Goal: Transaction & Acquisition: Purchase product/service

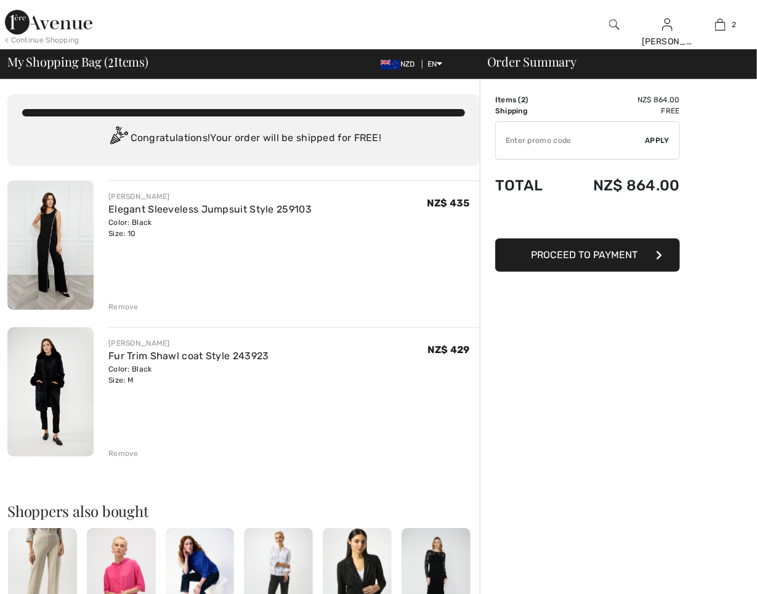
click at [125, 306] on div "Remove" at bounding box center [123, 306] width 30 height 11
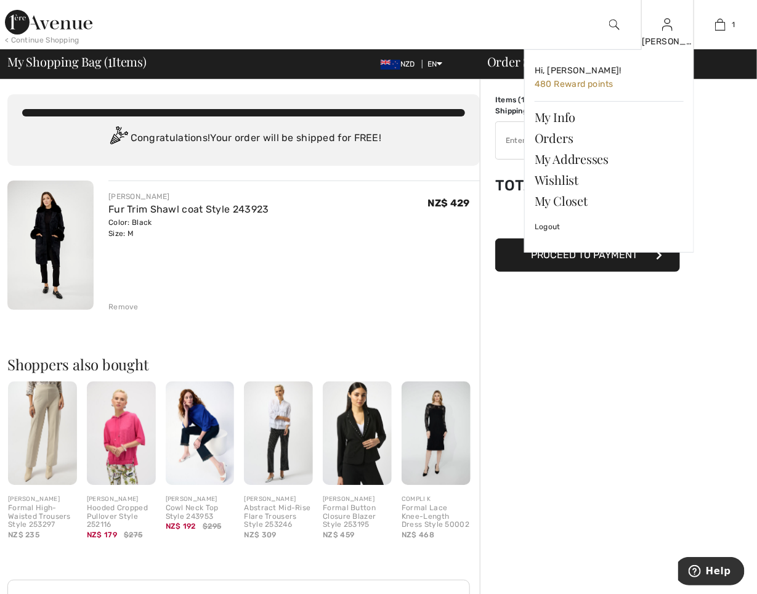
click at [664, 18] on img at bounding box center [667, 24] width 10 height 15
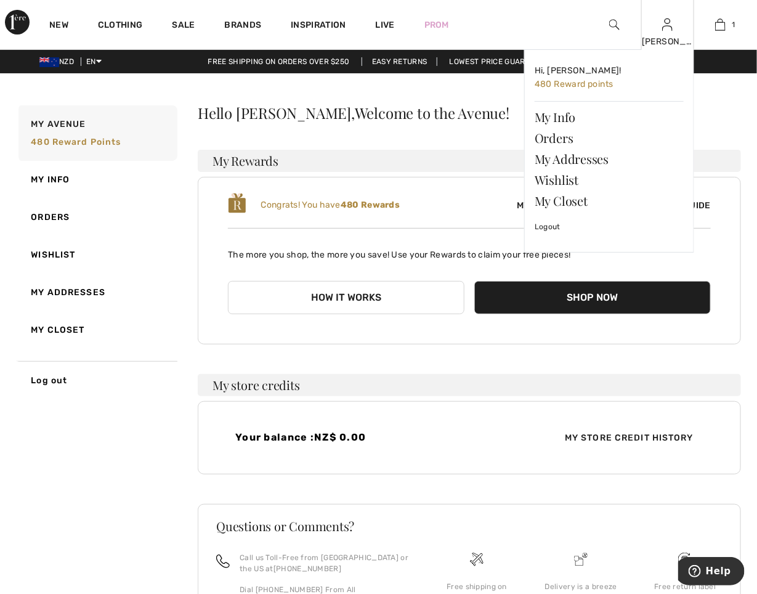
click at [678, 23] on div "Michelle Hi, Michelle! 480 Reward points My Info Orders My Addresses Wishlist M…" at bounding box center [667, 24] width 53 height 49
click at [557, 177] on link "Wishlist" at bounding box center [609, 179] width 149 height 21
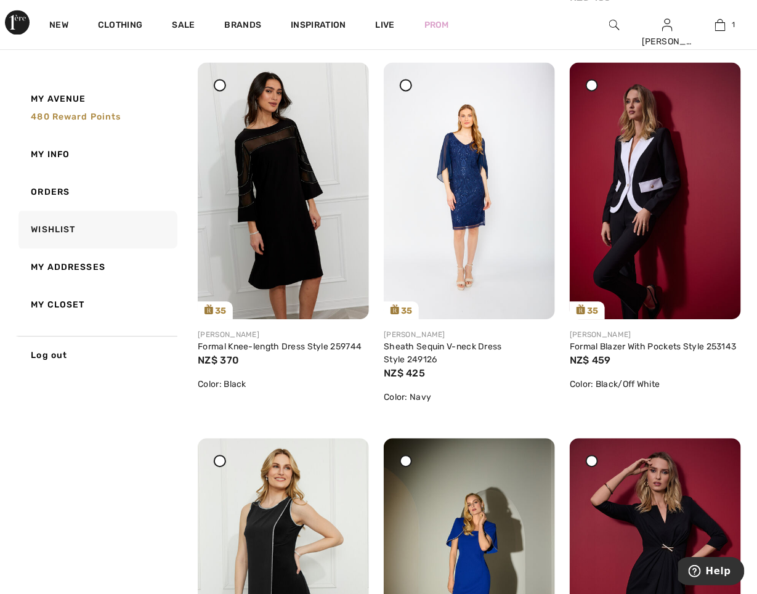
scroll to position [908, 0]
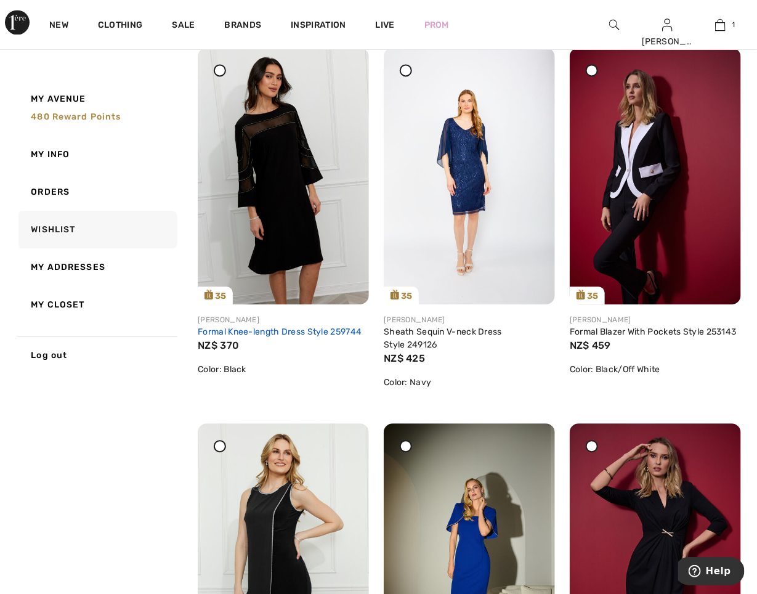
click at [305, 327] on link "Formal Knee-length Dress Style 259744" at bounding box center [280, 332] width 164 height 10
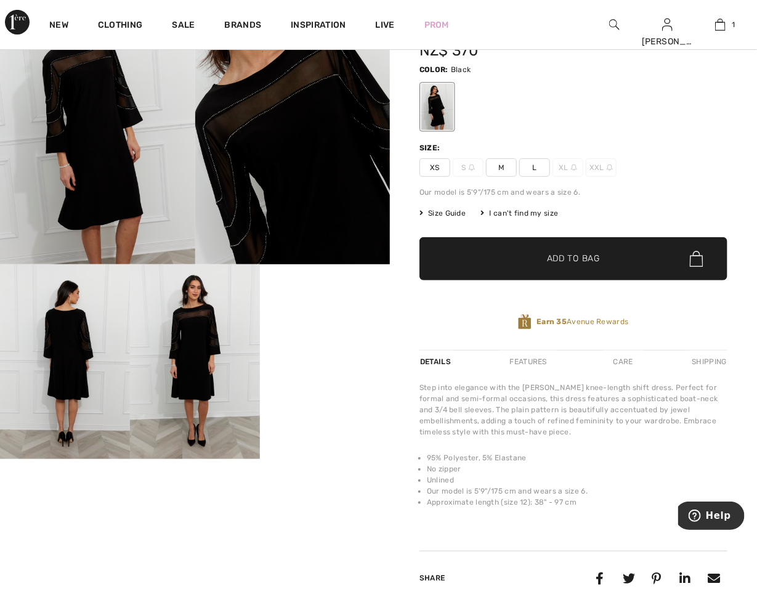
scroll to position [86, 0]
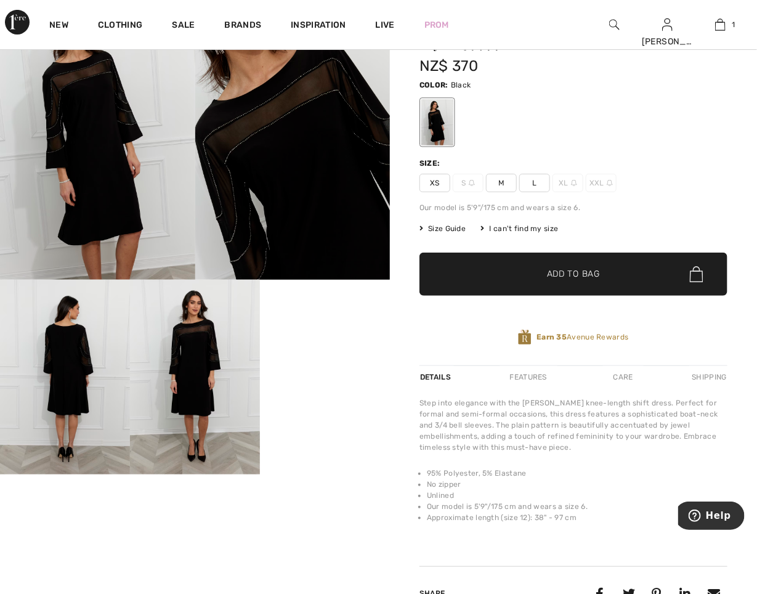
click at [495, 185] on span "M" at bounding box center [501, 183] width 31 height 18
click at [509, 272] on span "✔ Added to Bag Add to Bag" at bounding box center [574, 274] width 308 height 43
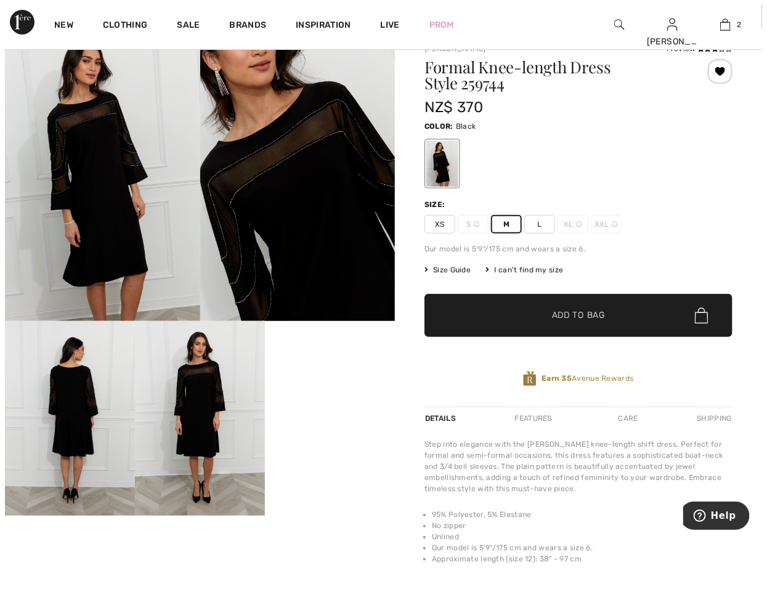
scroll to position [0, 0]
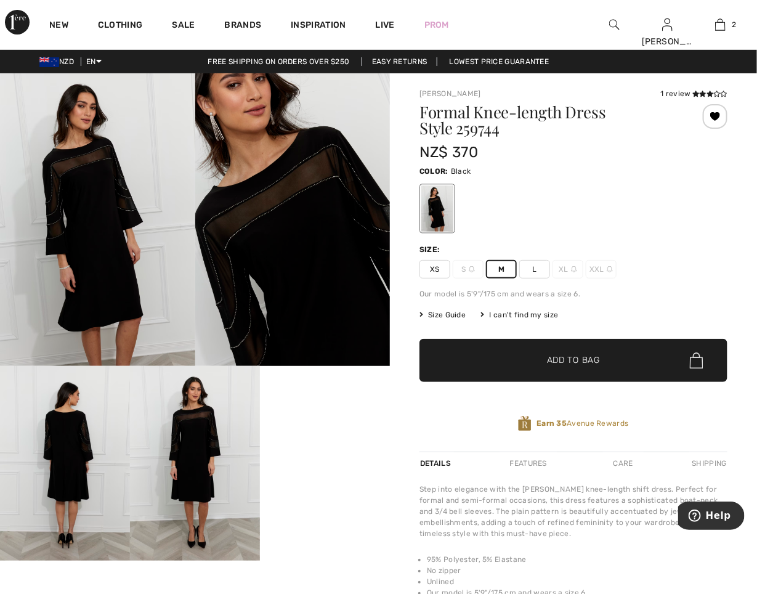
click at [55, 442] on img at bounding box center [65, 463] width 130 height 195
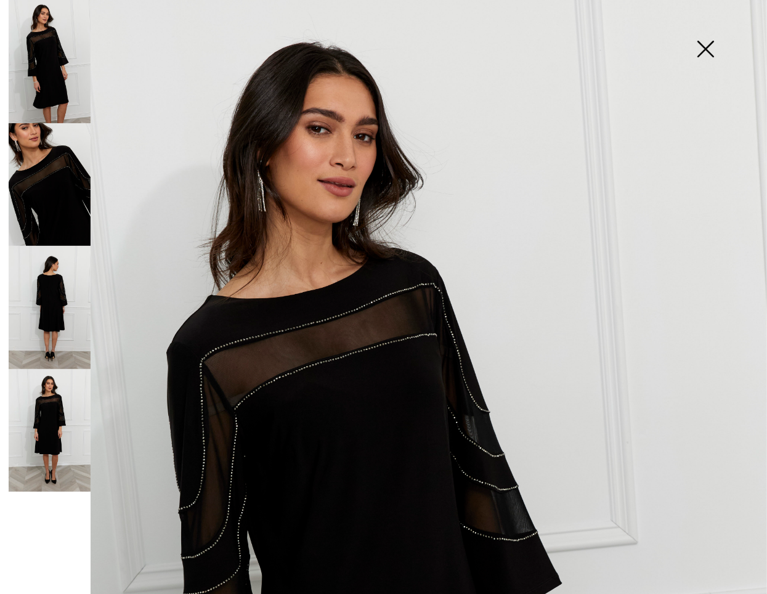
click at [59, 312] on img at bounding box center [50, 307] width 82 height 123
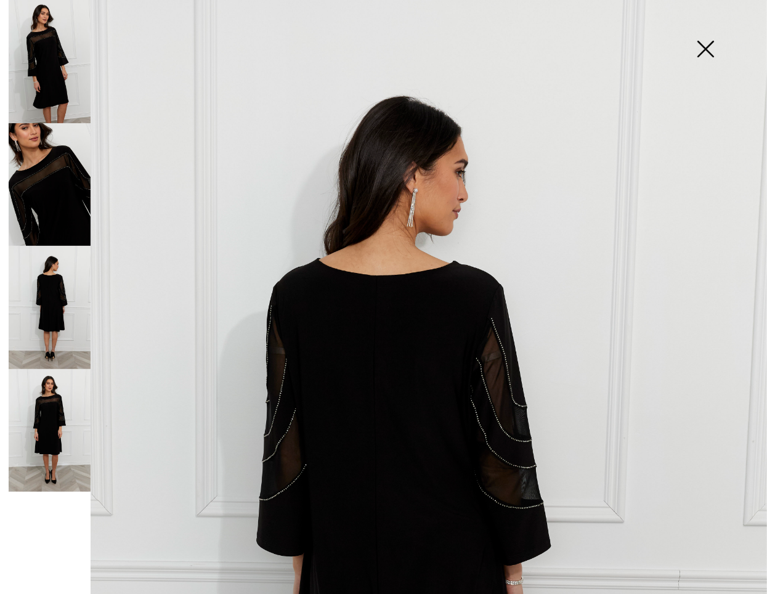
click at [701, 54] on img at bounding box center [706, 49] width 62 height 63
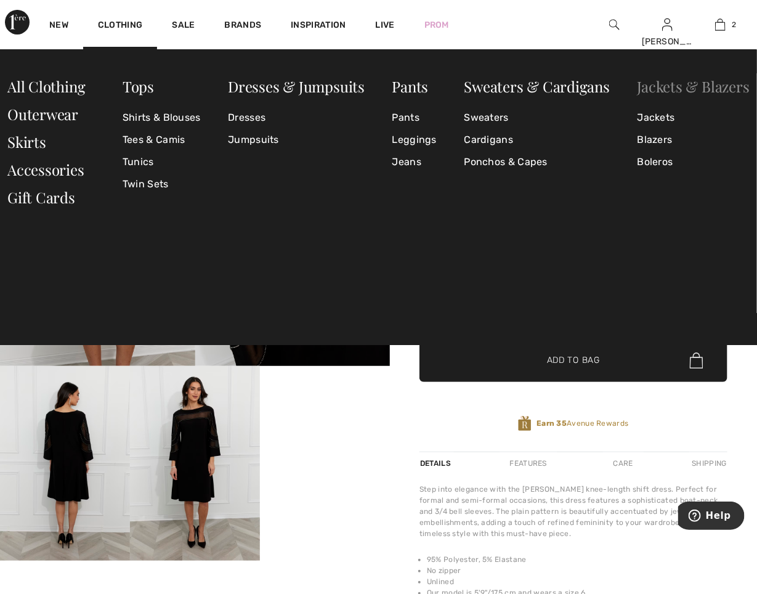
click at [659, 81] on link "Jackets & Blazers" at bounding box center [694, 86] width 112 height 20
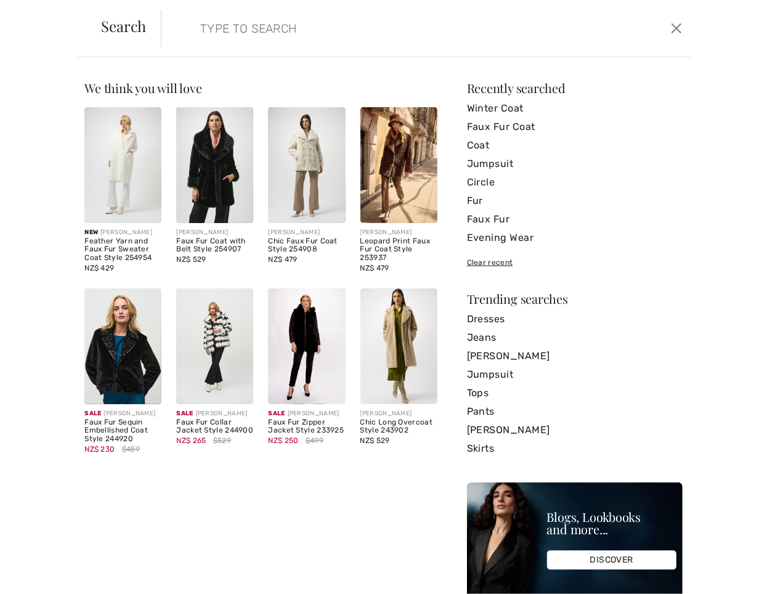
click at [393, 344] on img at bounding box center [398, 346] width 77 height 116
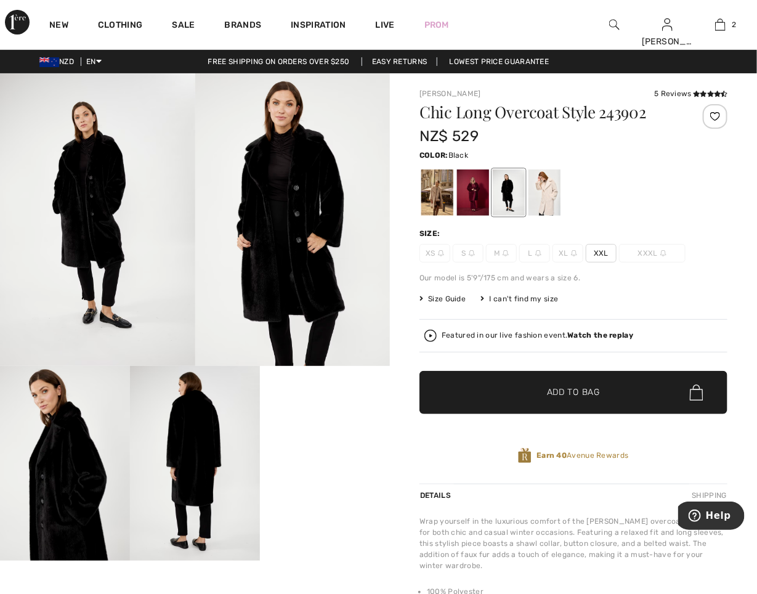
drag, startPoint x: 0, startPoint y: 0, endPoint x: 433, endPoint y: 187, distance: 471.7
click at [433, 187] on div at bounding box center [437, 192] width 32 height 46
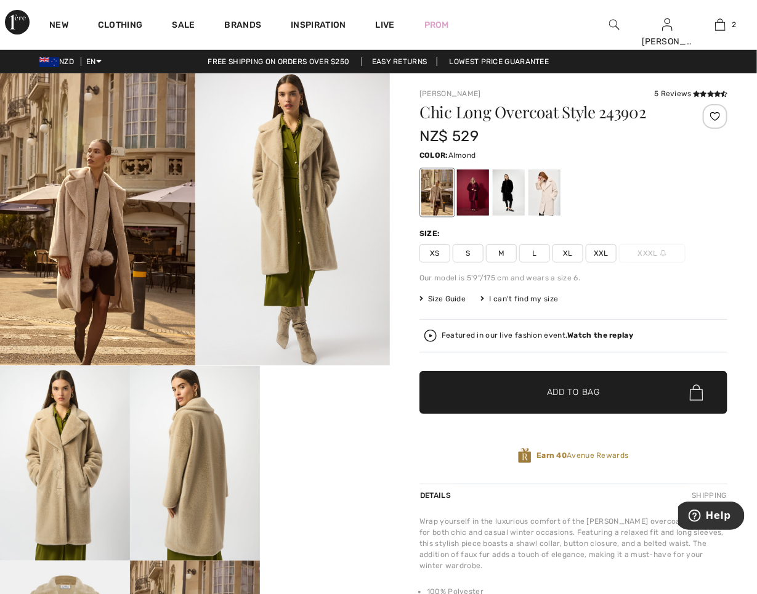
click at [121, 255] on img at bounding box center [97, 219] width 195 height 292
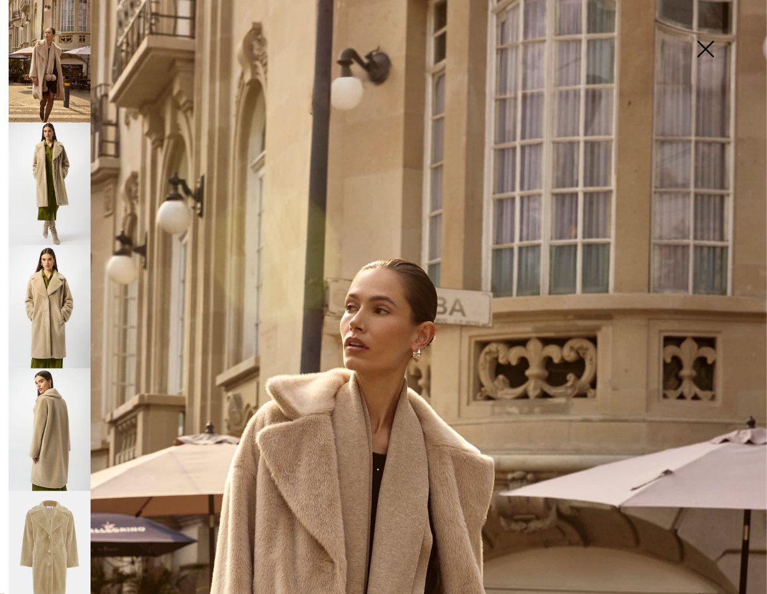
click at [706, 44] on img at bounding box center [706, 49] width 62 height 63
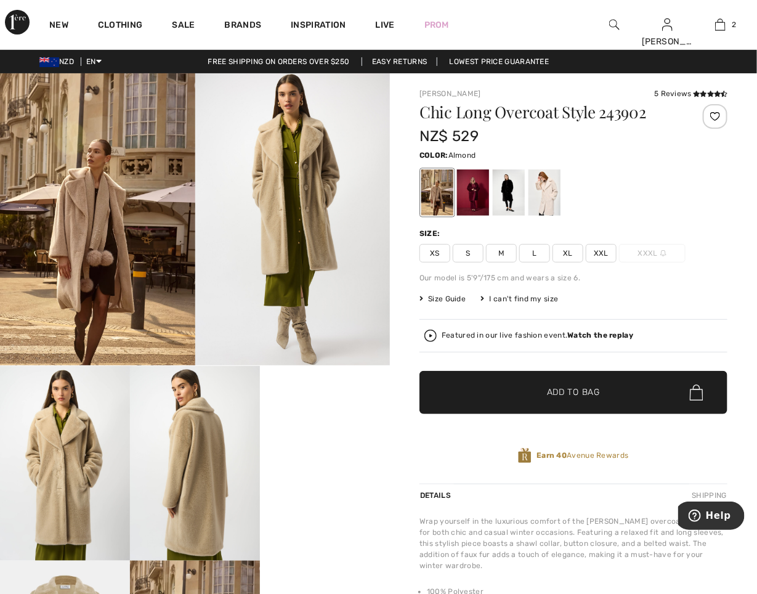
click at [715, 113] on div at bounding box center [715, 116] width 25 height 25
click at [471, 194] on div at bounding box center [473, 192] width 32 height 46
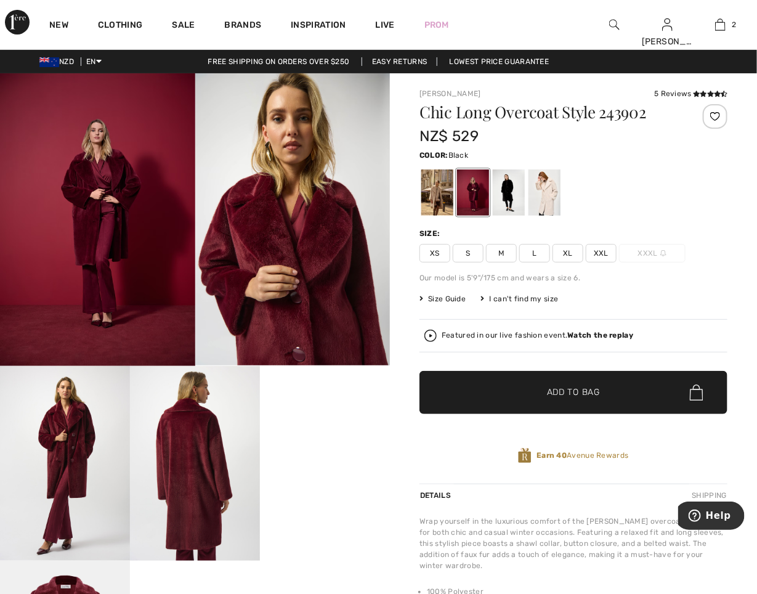
click at [514, 185] on div at bounding box center [509, 192] width 32 height 46
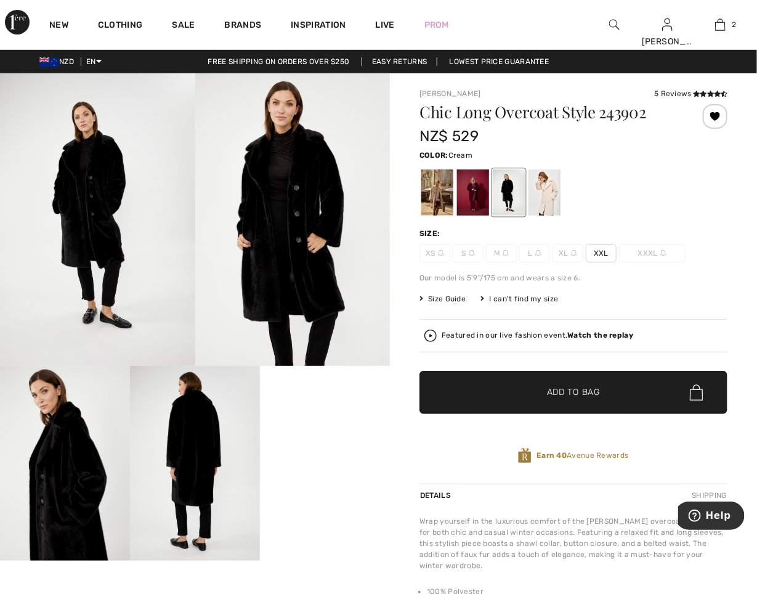
click at [546, 190] on div at bounding box center [545, 192] width 32 height 46
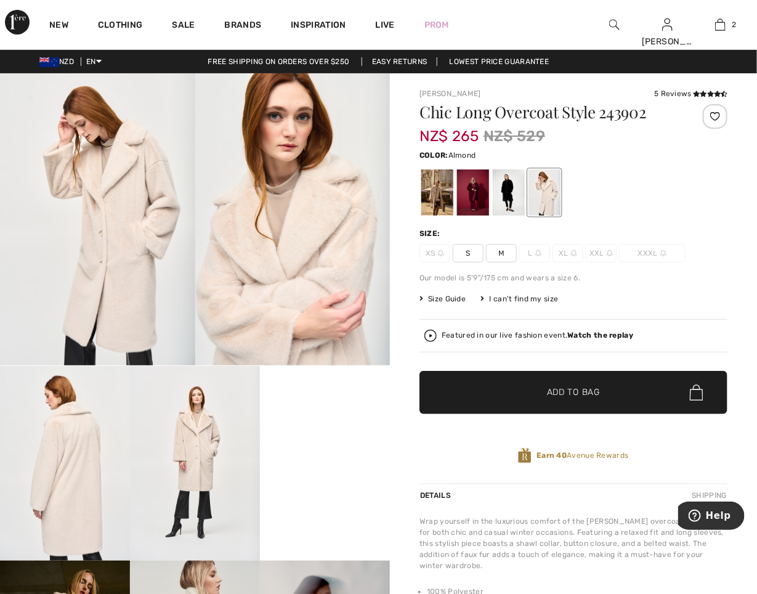
click at [434, 195] on div at bounding box center [437, 192] width 32 height 46
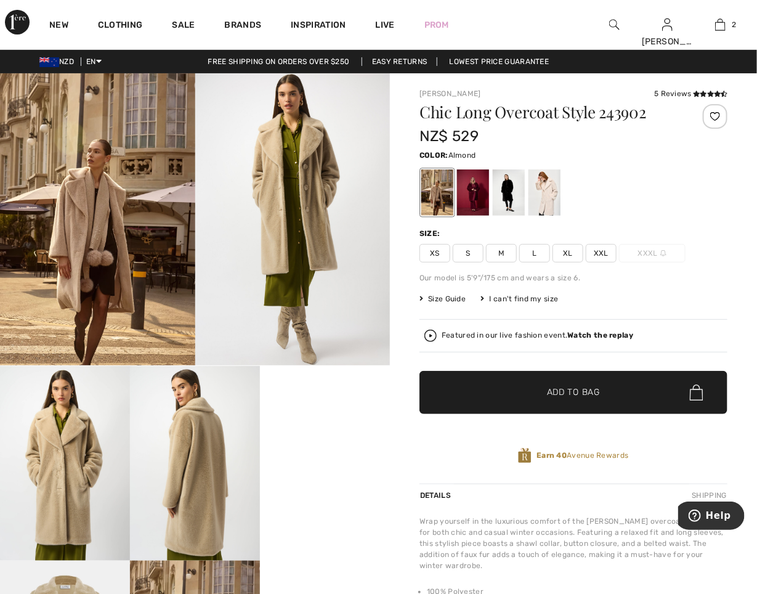
click at [212, 445] on img at bounding box center [195, 463] width 130 height 195
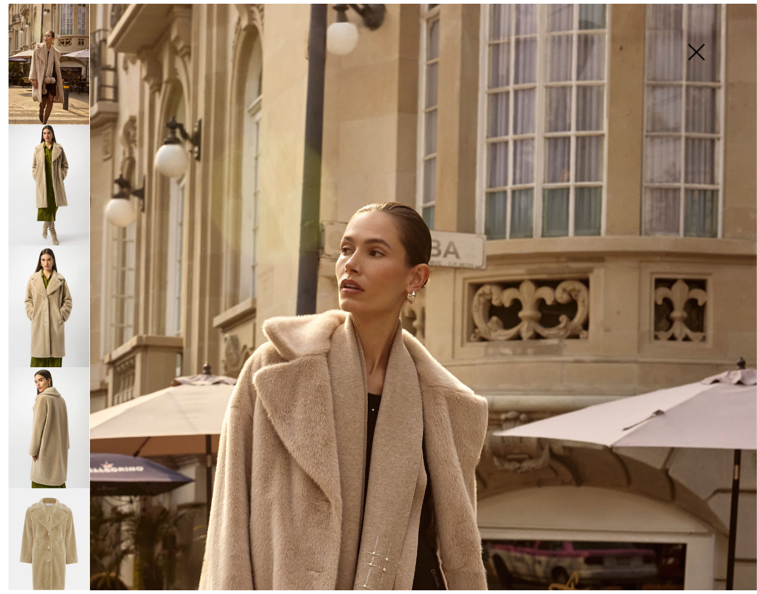
scroll to position [43, 0]
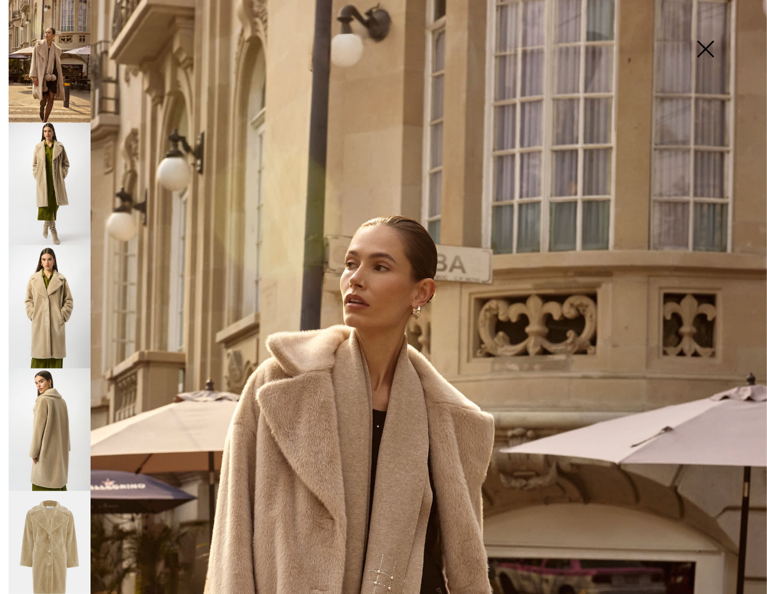
click at [707, 46] on img at bounding box center [706, 49] width 62 height 63
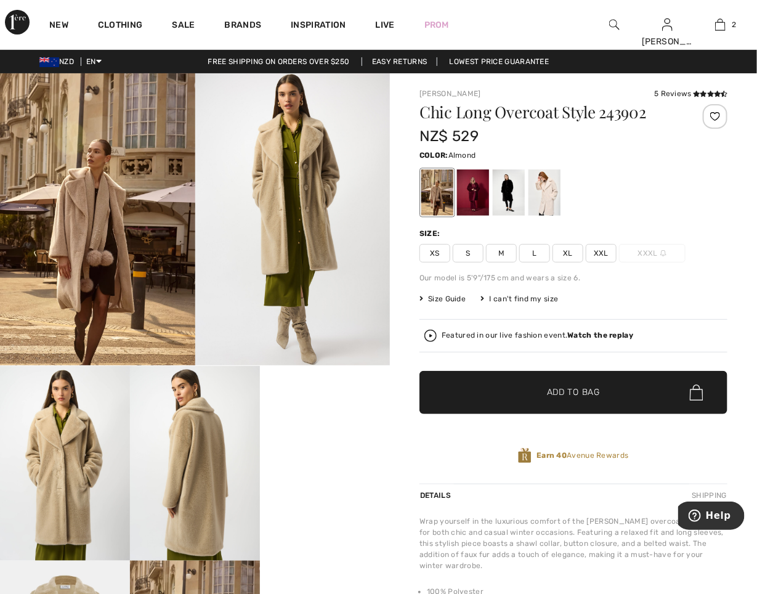
click at [466, 247] on span "S" at bounding box center [468, 253] width 31 height 18
click at [476, 389] on span "✔ Added to Bag Add to Bag" at bounding box center [574, 392] width 308 height 43
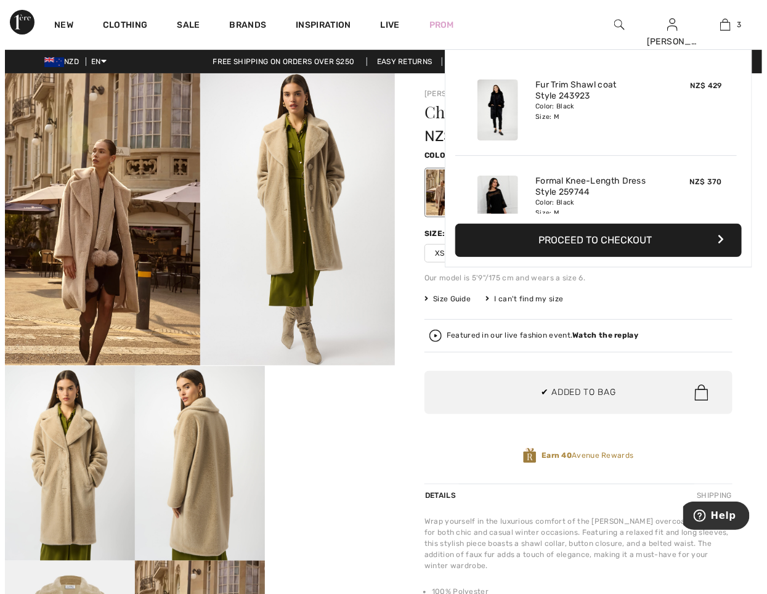
scroll to position [134, 0]
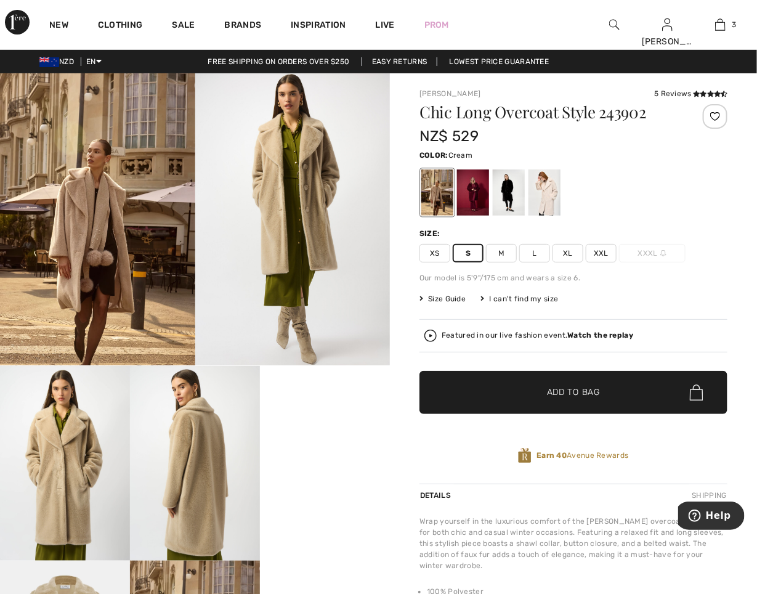
click at [535, 199] on div at bounding box center [545, 192] width 32 height 46
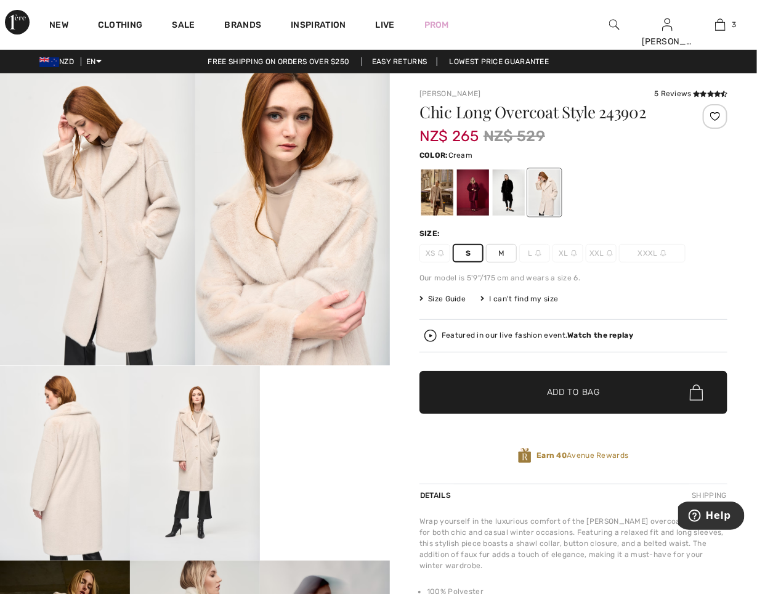
click at [330, 277] on img at bounding box center [292, 219] width 195 height 292
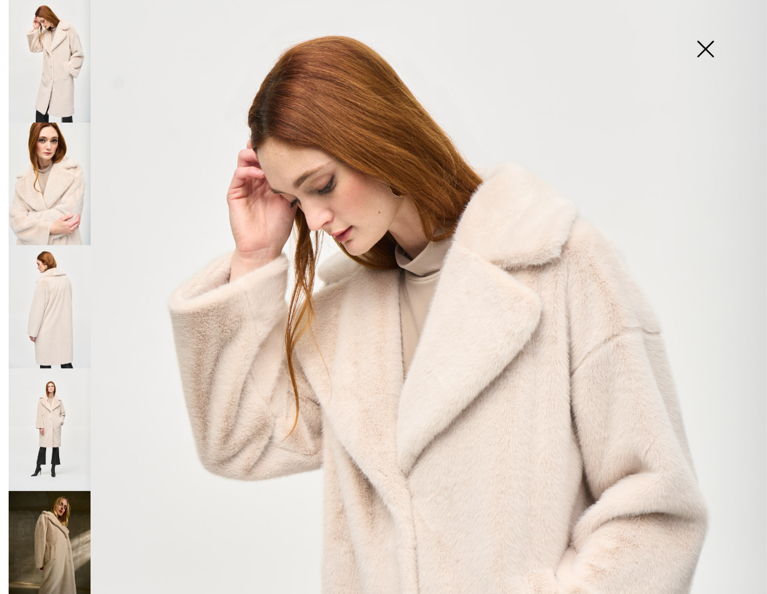
scroll to position [0, 0]
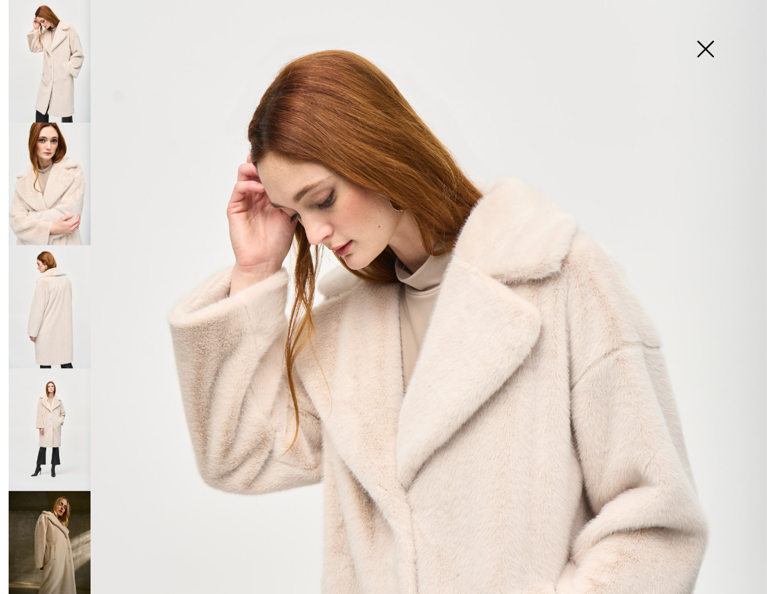
click at [701, 46] on img at bounding box center [706, 49] width 62 height 63
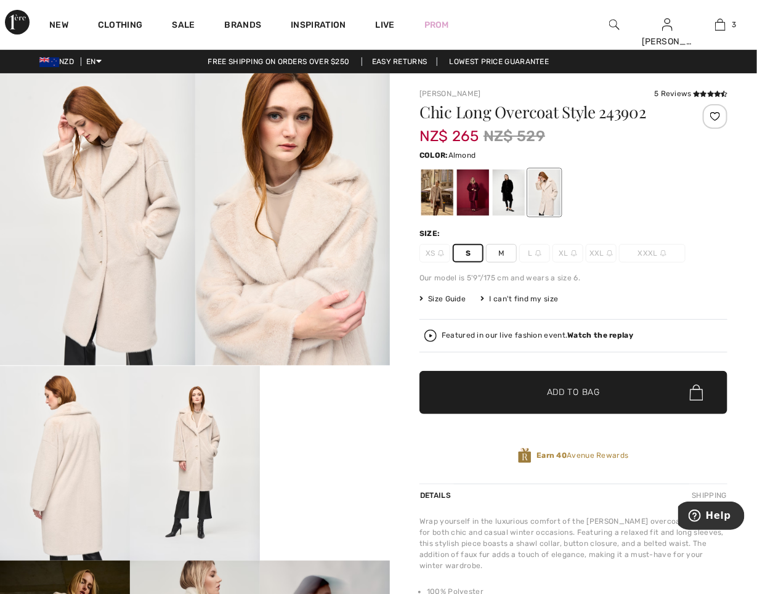
click at [441, 203] on div at bounding box center [437, 192] width 32 height 46
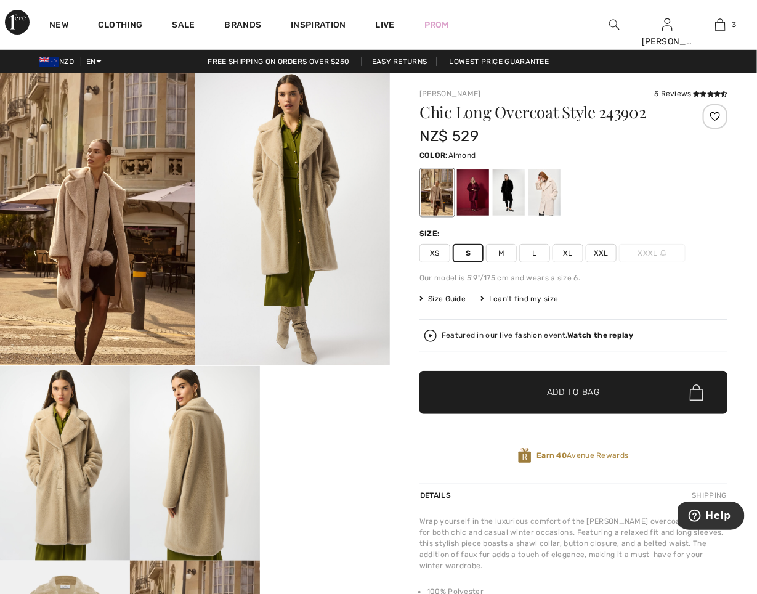
click at [108, 267] on img at bounding box center [97, 219] width 195 height 292
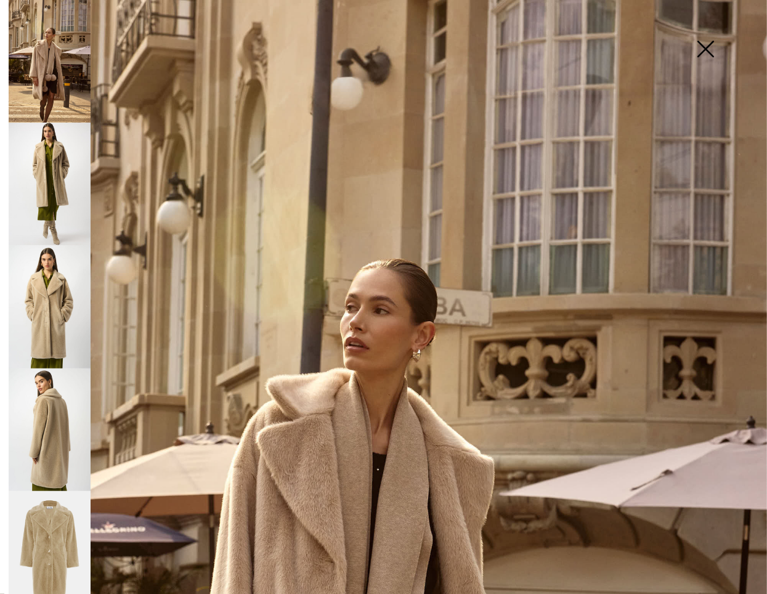
click at [704, 42] on img at bounding box center [706, 49] width 62 height 63
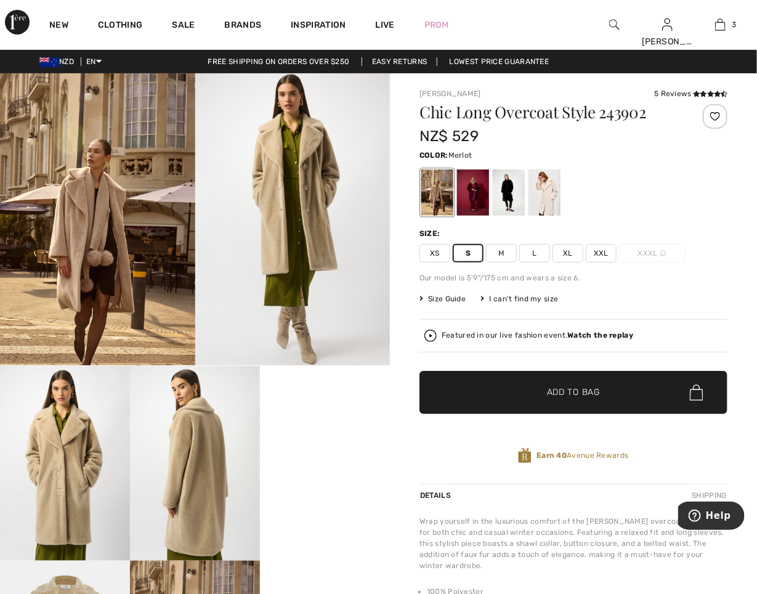
click at [476, 195] on div at bounding box center [473, 192] width 32 height 46
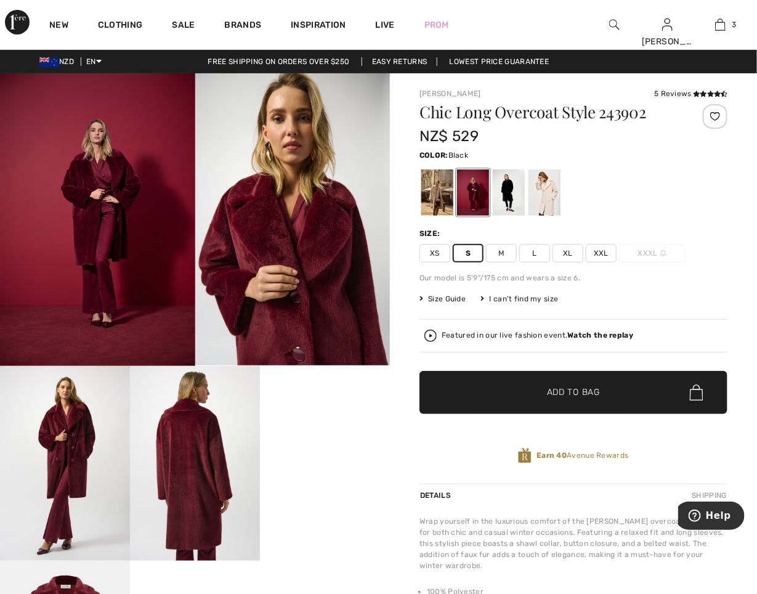
click at [515, 196] on div at bounding box center [509, 192] width 32 height 46
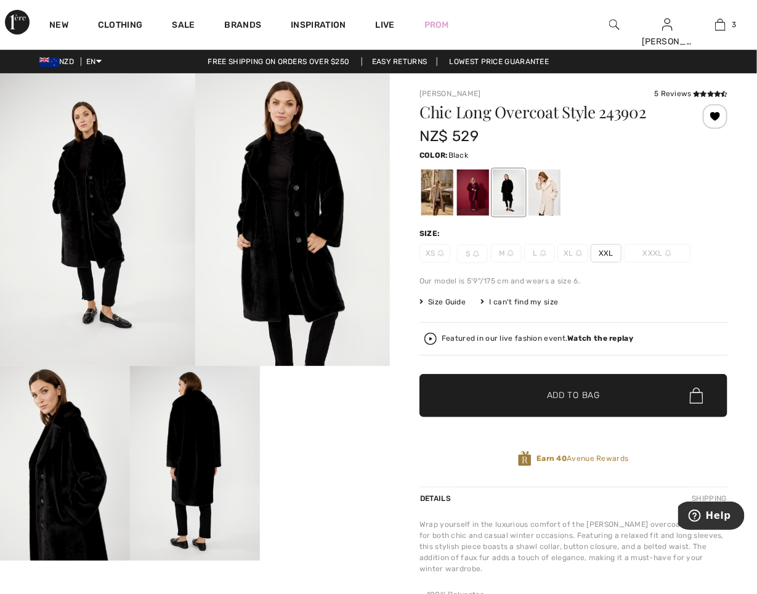
click at [512, 191] on div at bounding box center [509, 192] width 32 height 46
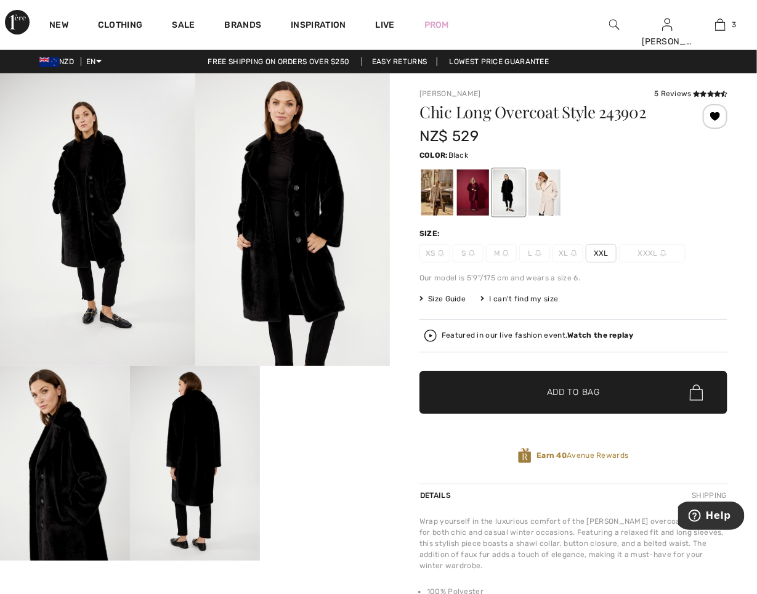
click at [613, 18] on img at bounding box center [614, 24] width 10 height 15
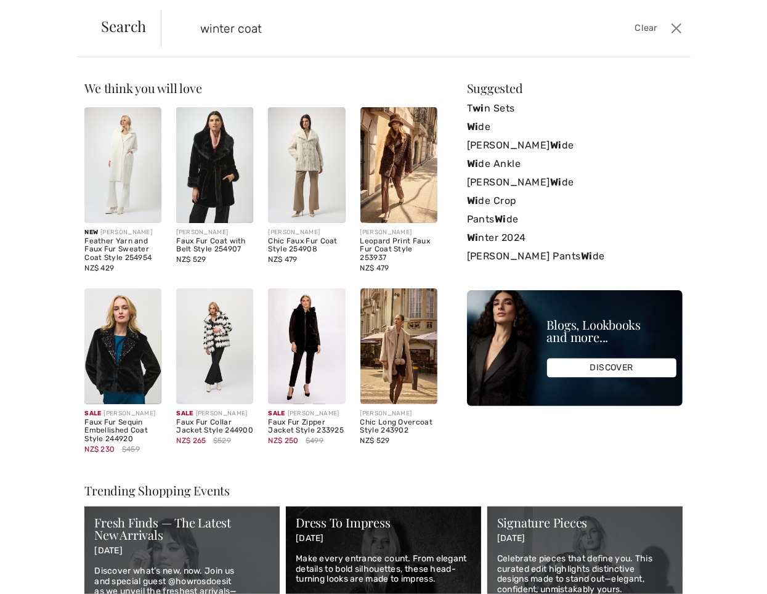
type input "winter coat"
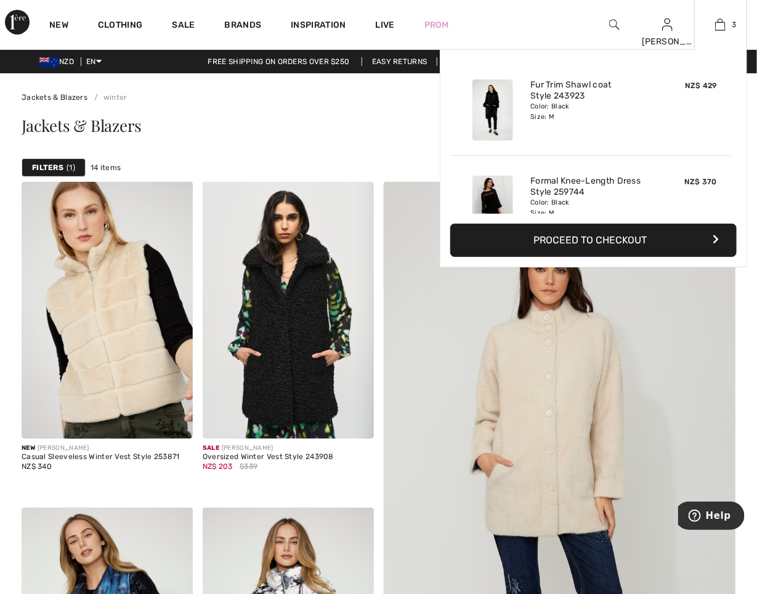
click at [629, 238] on button "Proceed to Checkout" at bounding box center [593, 240] width 287 height 33
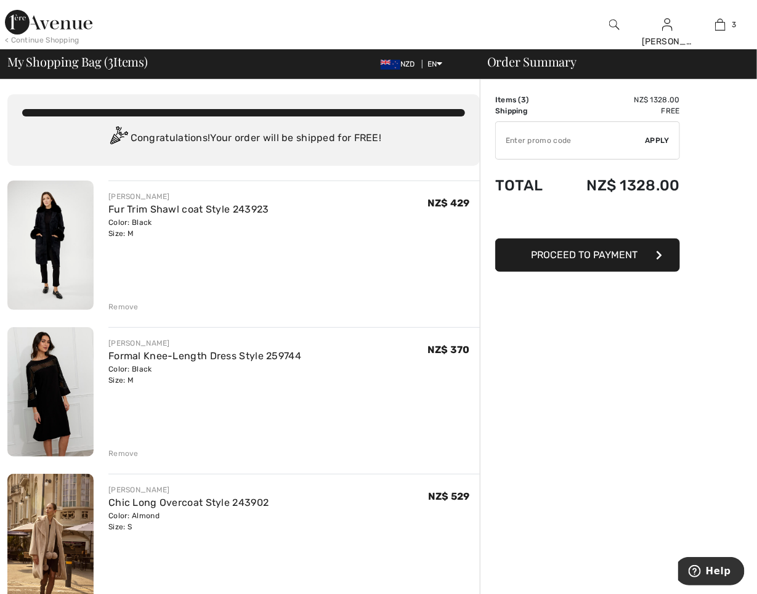
click at [615, 25] on img at bounding box center [614, 24] width 10 height 15
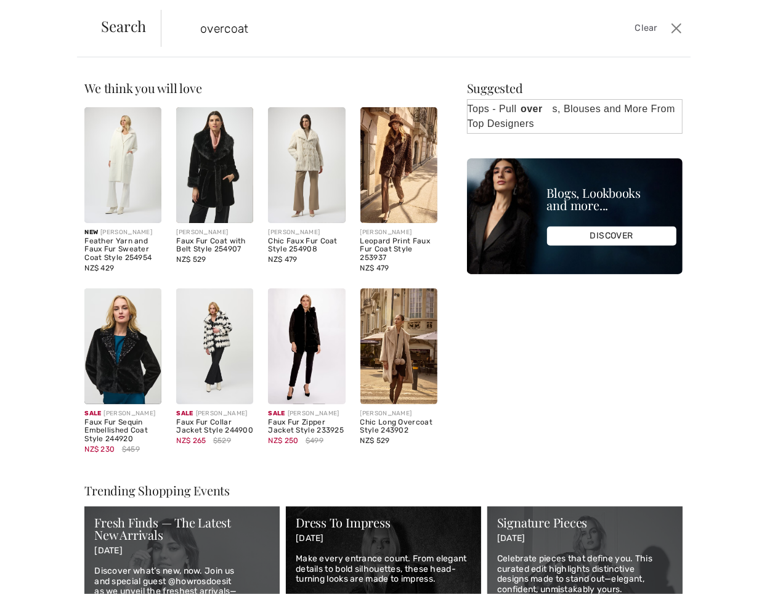
type input "overcoat"
